Goal: Transaction & Acquisition: Purchase product/service

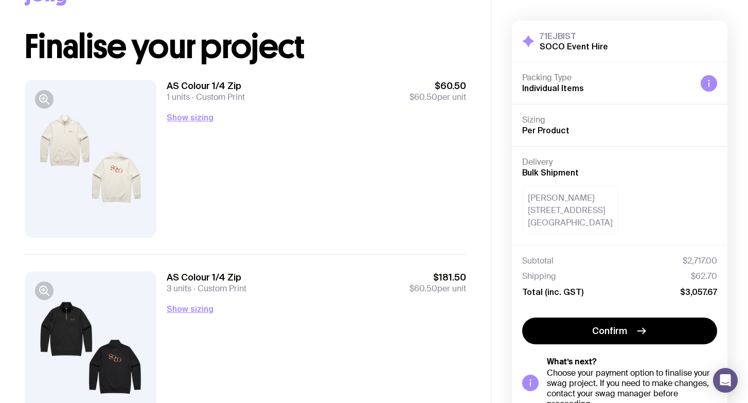
scroll to position [44, 0]
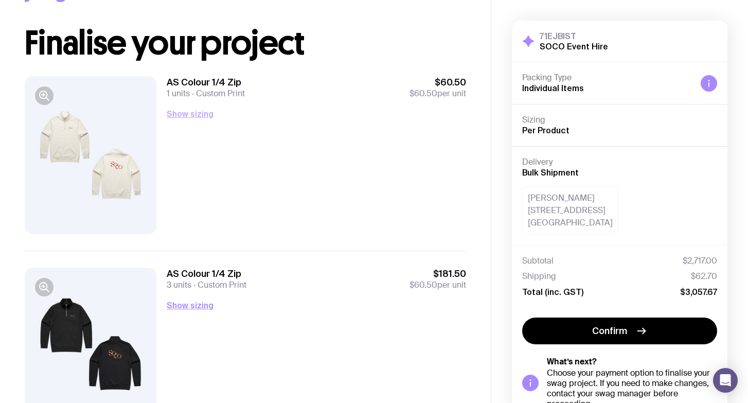
click at [186, 118] on button "Show sizing" at bounding box center [190, 114] width 47 height 12
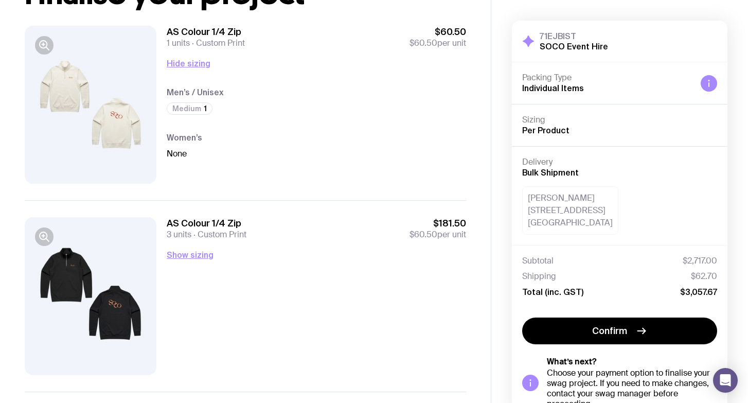
scroll to position [95, 0]
click at [199, 254] on button "Show sizing" at bounding box center [190, 254] width 47 height 12
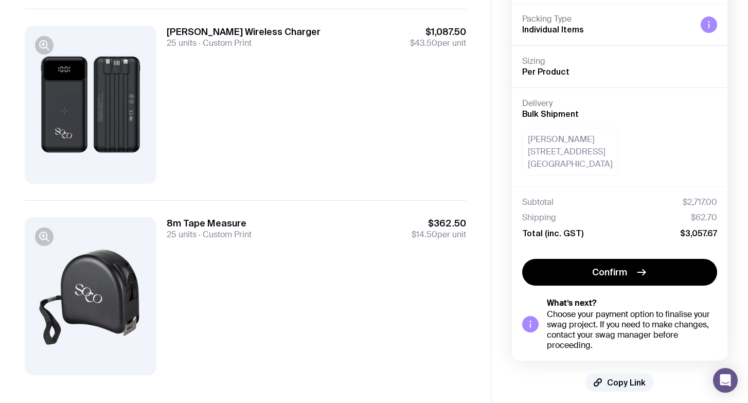
scroll to position [672, 0]
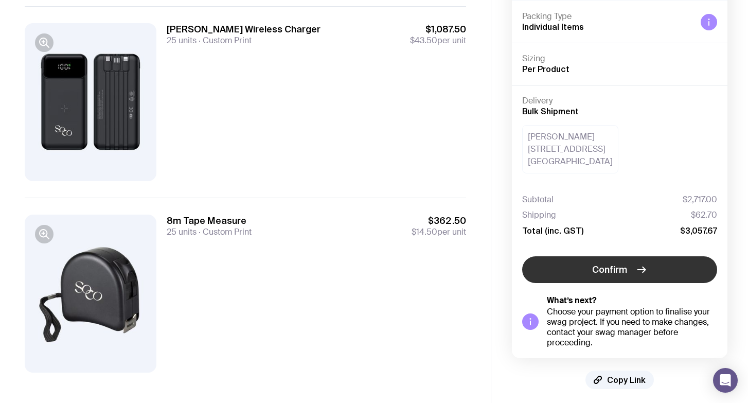
click at [633, 273] on button "Confirm" at bounding box center [619, 269] width 195 height 27
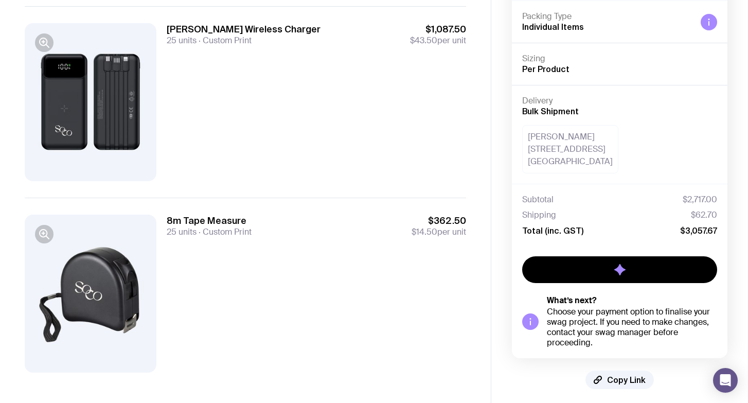
scroll to position [67, 0]
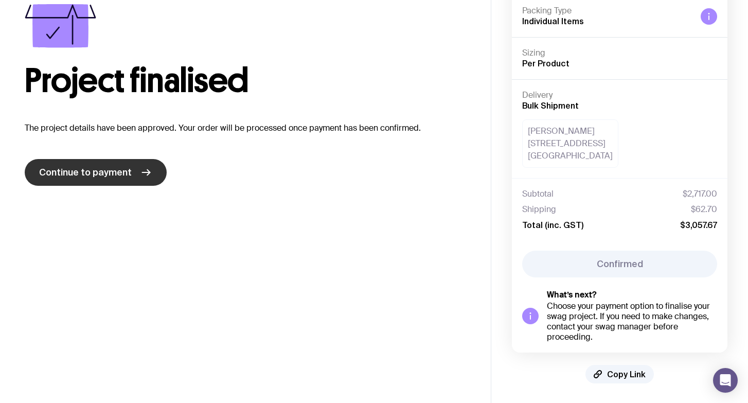
click at [137, 174] on link "Continue to payment" at bounding box center [96, 172] width 142 height 27
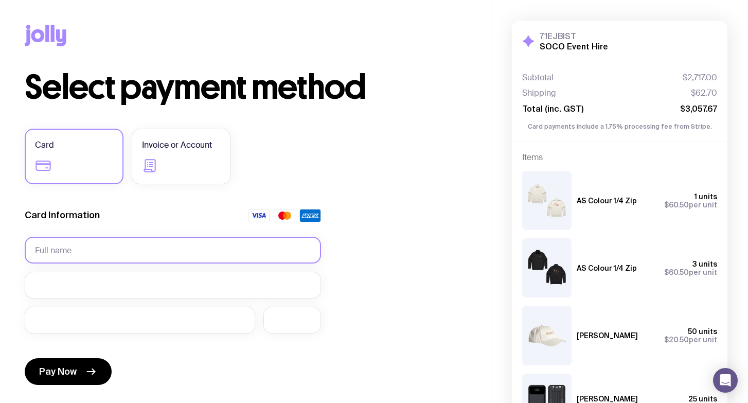
click at [106, 247] on input "text" at bounding box center [173, 250] width 296 height 27
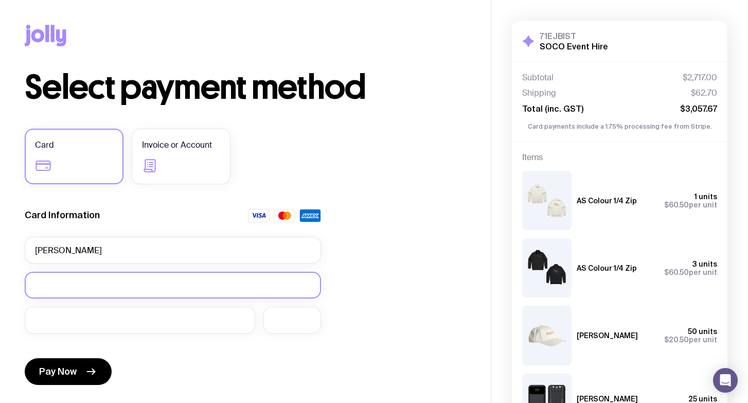
click at [57, 276] on div at bounding box center [173, 285] width 296 height 27
click at [57, 277] on div at bounding box center [173, 285] width 296 height 27
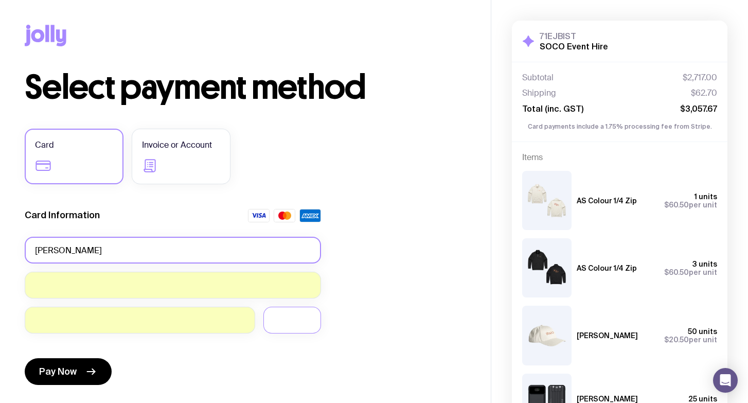
click at [229, 254] on input "[PERSON_NAME]" at bounding box center [173, 250] width 296 height 27
type input "[PERSON_NAME]"
click at [417, 234] on div "Select payment method Card Invoice or Account Card Information [PERSON_NAME] Pa…" at bounding box center [245, 285] width 441 height 429
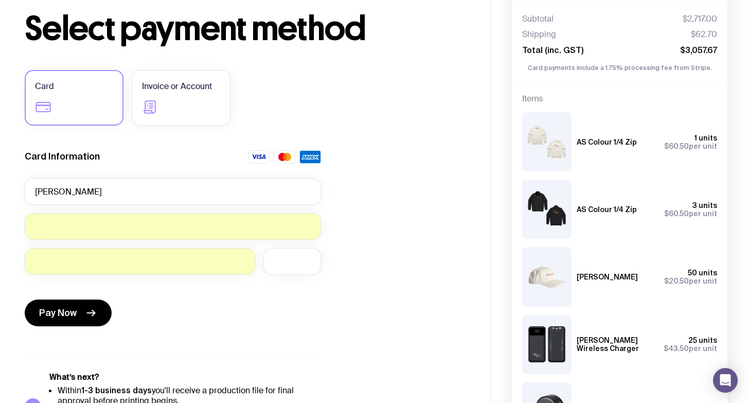
scroll to position [68, 0]
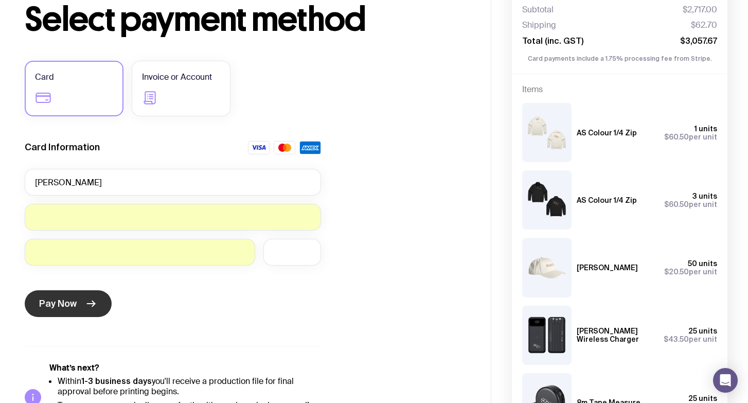
click at [59, 305] on span "Pay Now" at bounding box center [58, 303] width 38 height 12
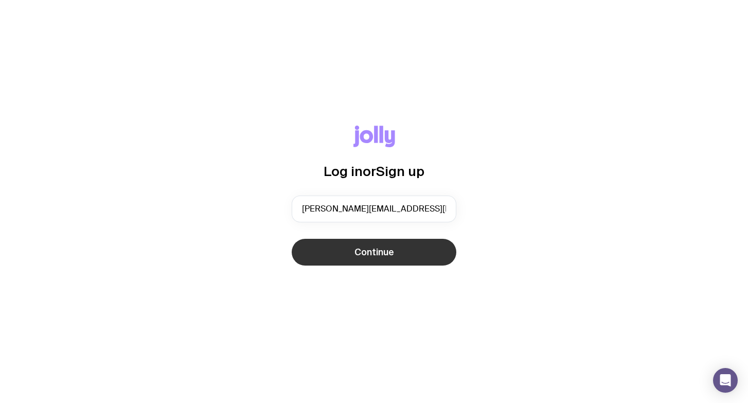
click at [392, 252] on span "Continue" at bounding box center [374, 252] width 40 height 12
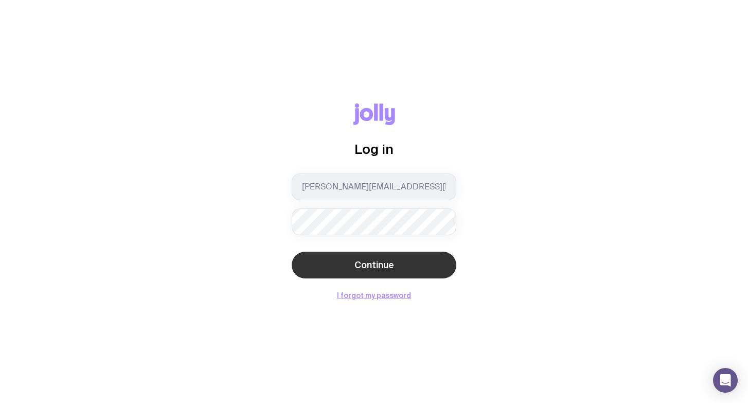
click at [423, 261] on button "Continue" at bounding box center [374, 265] width 165 height 27
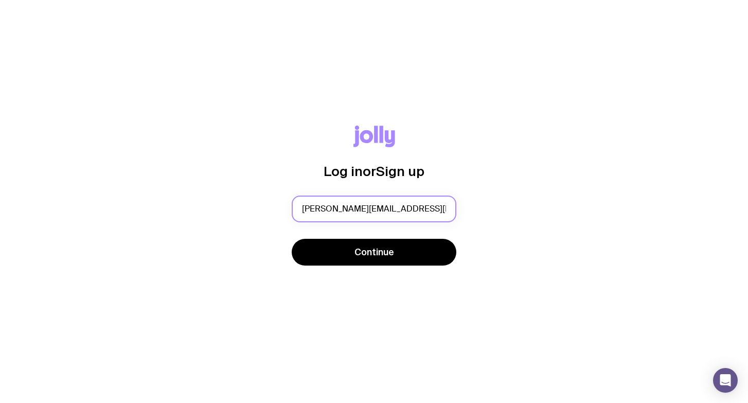
click at [331, 208] on input "[PERSON_NAME][EMAIL_ADDRESS][DOMAIN_NAME]" at bounding box center [374, 208] width 165 height 27
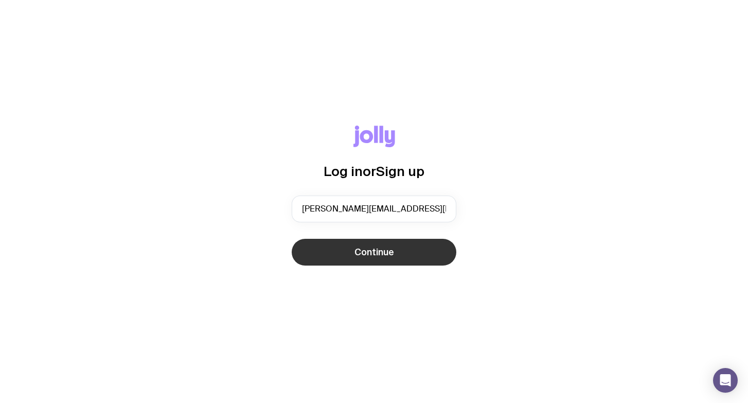
type input "[PERSON_NAME][EMAIL_ADDRESS][DOMAIN_NAME]"
click at [322, 245] on button "Continue" at bounding box center [374, 252] width 165 height 27
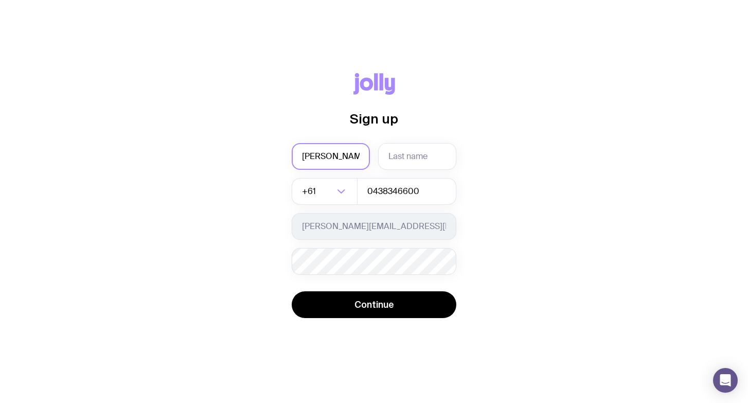
type input "[PERSON_NAME]"
type input "Johnston"
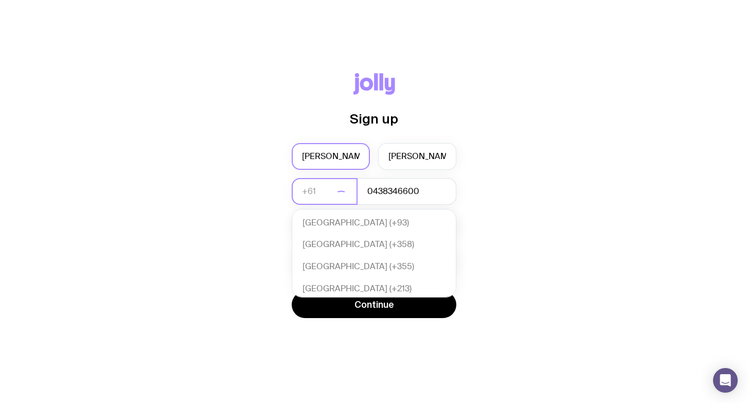
scroll to position [223, 0]
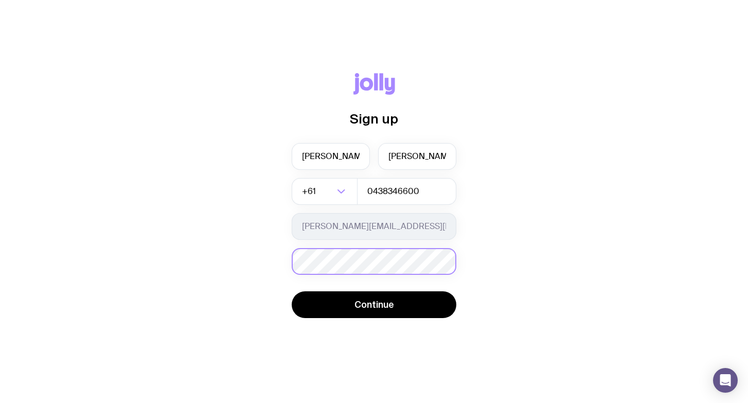
click at [347, 258] on div "Password must contain: at least 8 characters an uppercase letter a lowercase le…" at bounding box center [374, 261] width 165 height 27
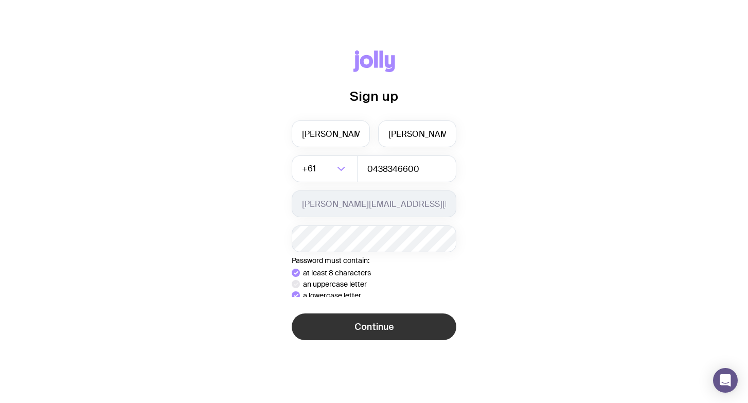
click at [407, 344] on div "Sign up Erin Johnston +61 Loading... 0438346600 erin@socoeventhire.com.au Passw…" at bounding box center [374, 200] width 699 height 301
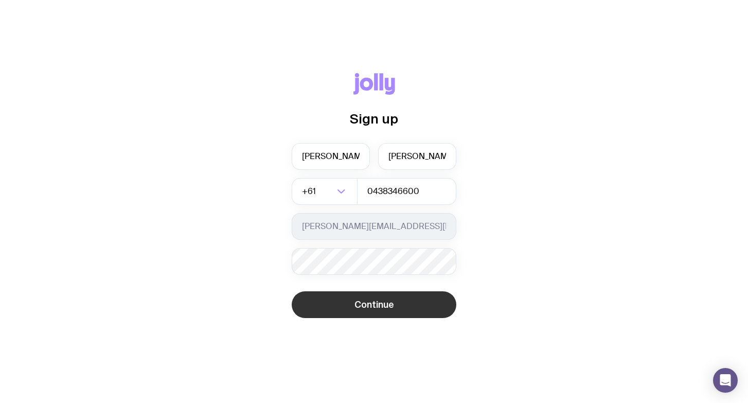
click at [398, 311] on button "Continue" at bounding box center [374, 304] width 165 height 27
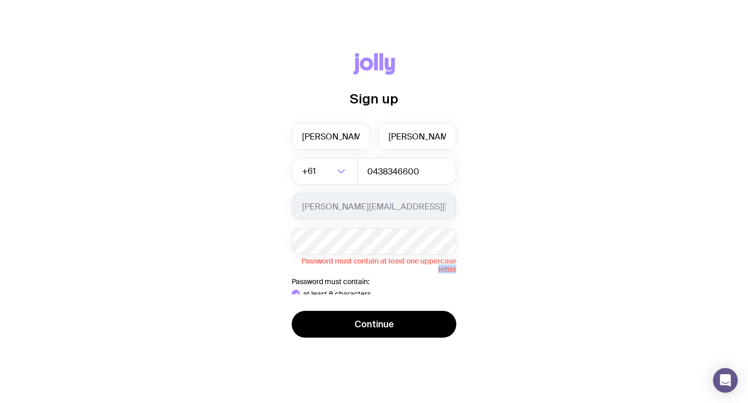
click at [376, 255] on span "Password must contain at least one uppercase letter" at bounding box center [374, 264] width 165 height 19
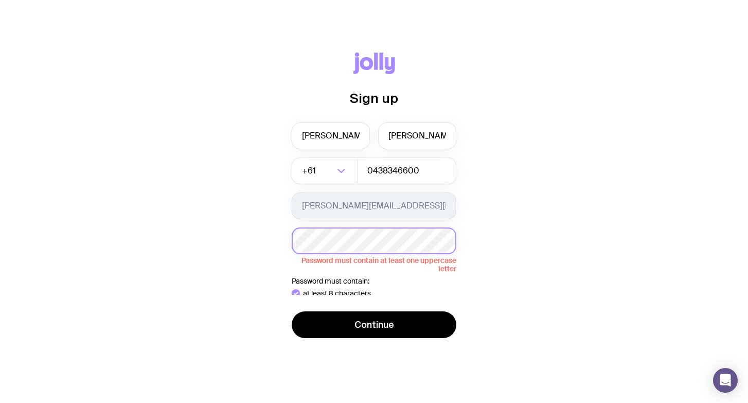
click at [376, 254] on div "Password must contain at least one uppercase letter" at bounding box center [374, 249] width 165 height 45
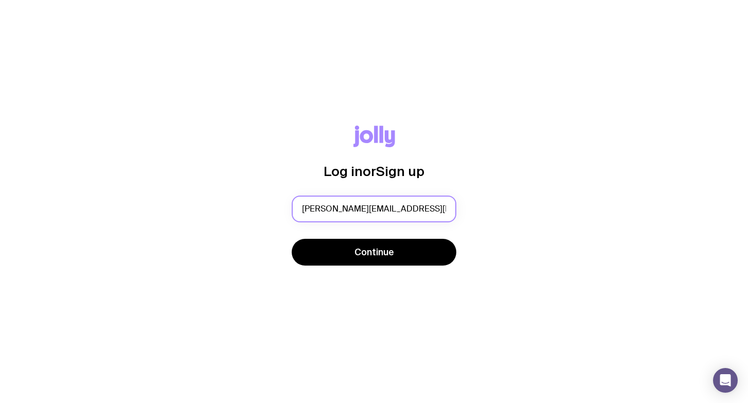
click at [344, 212] on input "erin@scph.com.au" at bounding box center [374, 208] width 165 height 27
drag, startPoint x: 340, startPoint y: 210, endPoint x: 327, endPoint y: 210, distance: 12.9
click at [327, 210] on input "erin@scph.com.au" at bounding box center [374, 208] width 165 height 27
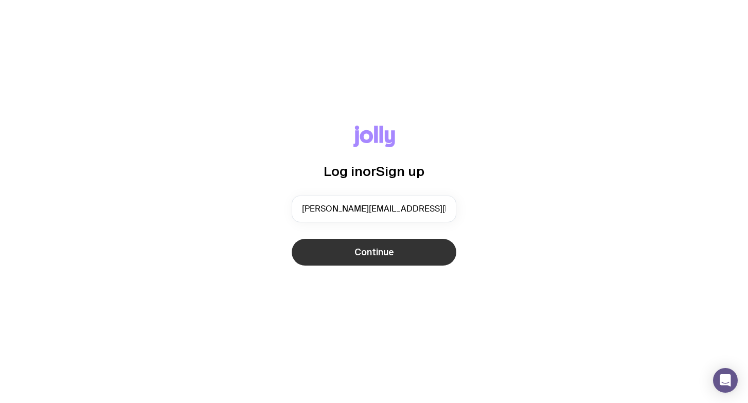
type input "erin@socoeventhire.com.au"
click at [334, 260] on button "Continue" at bounding box center [374, 252] width 165 height 27
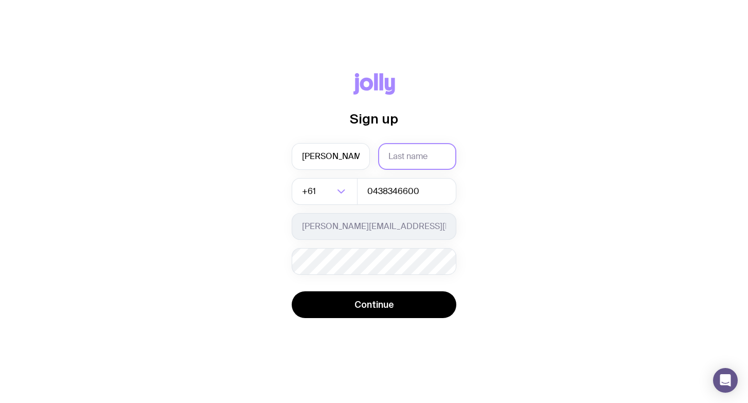
type input "[PERSON_NAME]"
type input "Johnston"
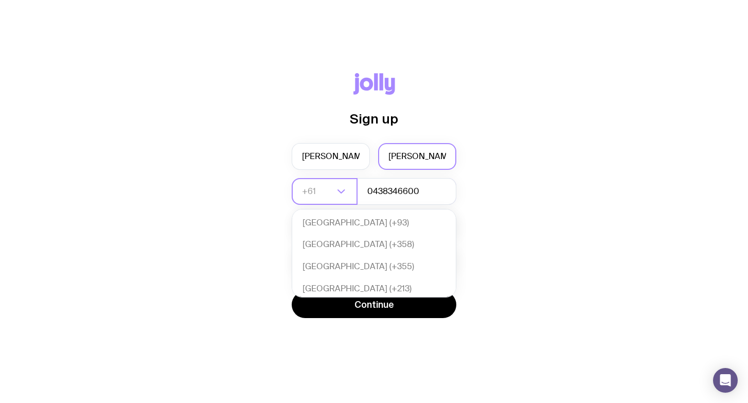
scroll to position [223, 0]
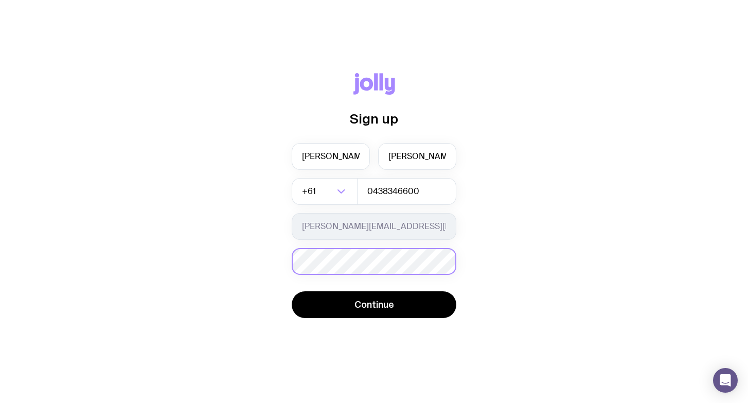
click at [388, 266] on div "Password must contain: at least 8 characters an uppercase letter a lowercase le…" at bounding box center [374, 261] width 165 height 27
